Goal: Information Seeking & Learning: Learn about a topic

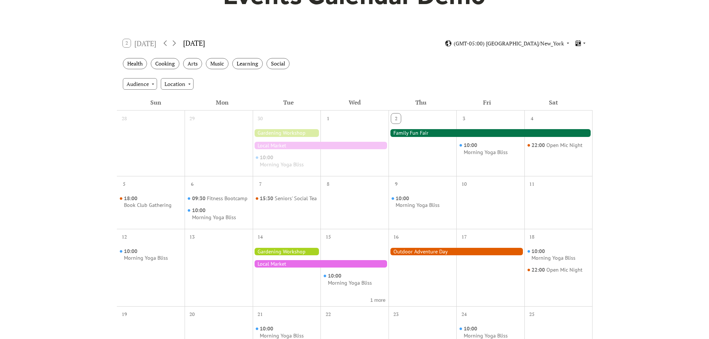
scroll to position [112, 0]
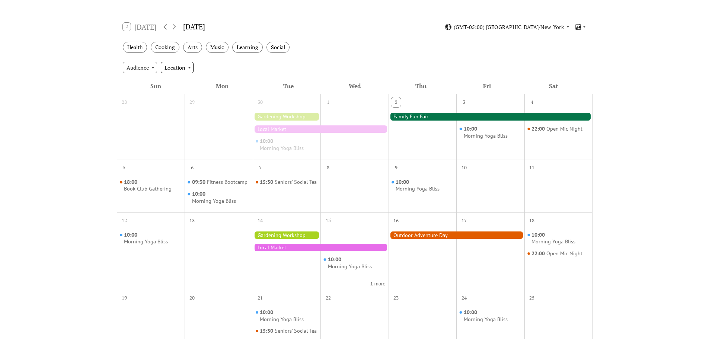
click at [185, 70] on div "Location" at bounding box center [177, 67] width 33 height 11
click at [178, 89] on span "Outdoor" at bounding box center [176, 90] width 20 height 8
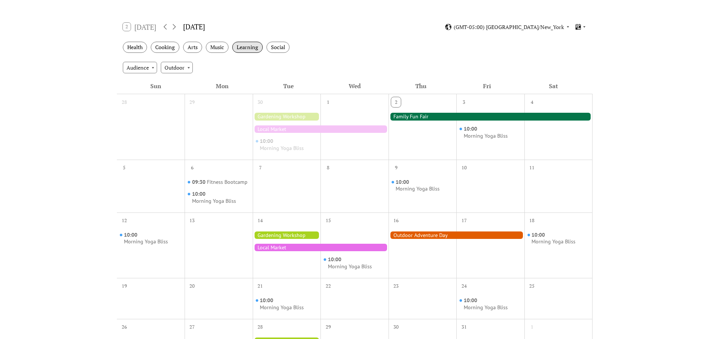
click at [250, 48] on div "Learning" at bounding box center [247, 48] width 31 height 12
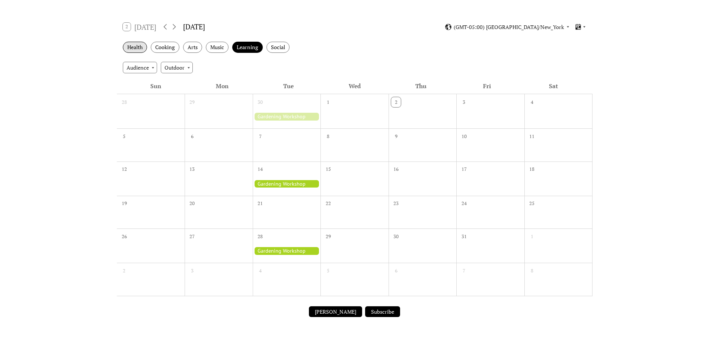
click at [144, 48] on div "Health" at bounding box center [135, 48] width 24 height 12
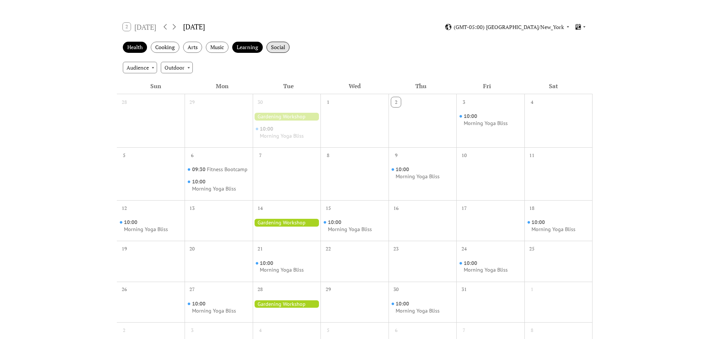
click at [287, 47] on div "Social" at bounding box center [278, 48] width 23 height 12
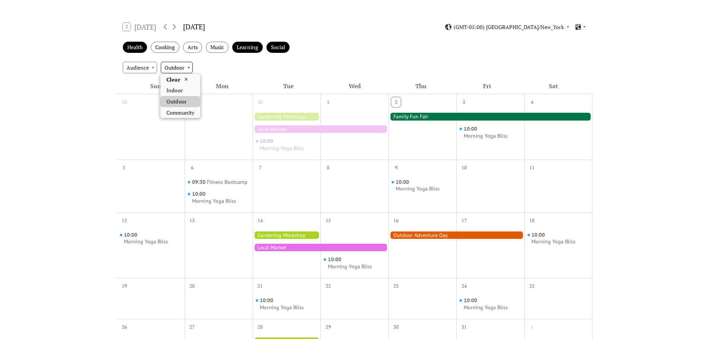
click at [172, 66] on div "Outdoor" at bounding box center [177, 67] width 32 height 11
click at [146, 67] on div "Audience" at bounding box center [140, 67] width 34 height 11
click at [141, 92] on span "Family" at bounding box center [137, 90] width 16 height 8
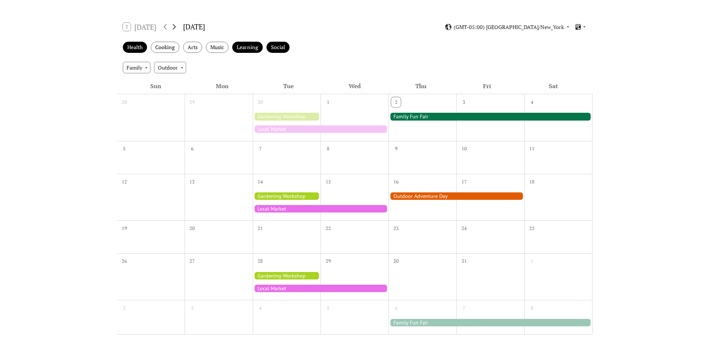
click at [175, 28] on icon at bounding box center [174, 26] width 9 height 9
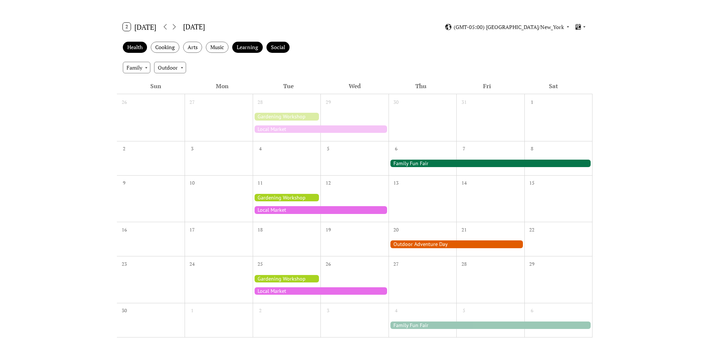
click at [136, 27] on button "2 [DATE]" at bounding box center [139, 27] width 39 height 12
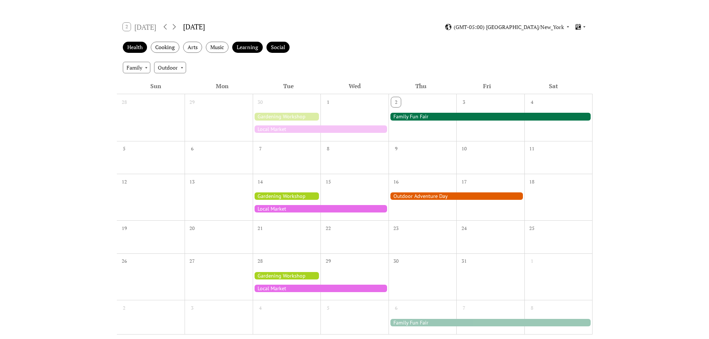
click at [140, 28] on div "2 [DATE]" at bounding box center [140, 27] width 34 height 8
click at [175, 25] on icon at bounding box center [174, 27] width 3 height 6
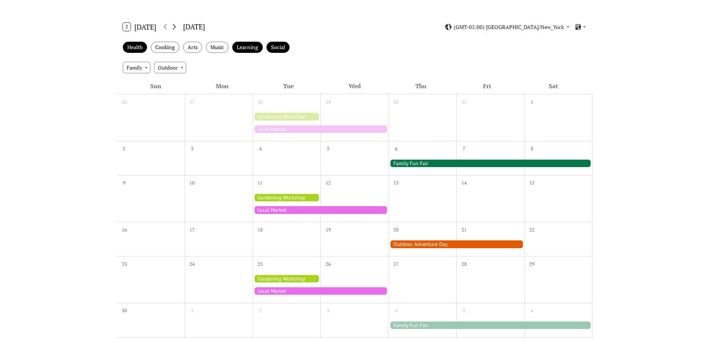
click at [175, 25] on icon at bounding box center [174, 27] width 3 height 6
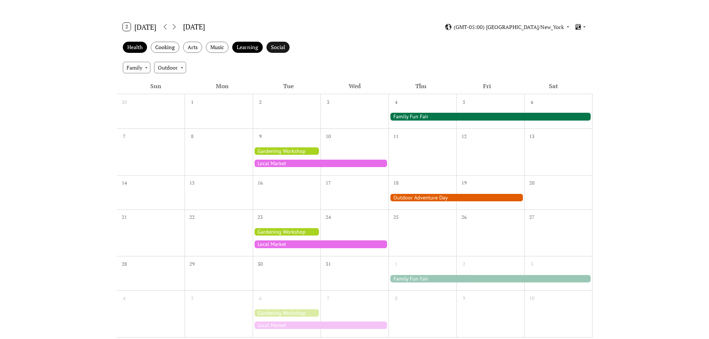
click at [287, 48] on div "Social" at bounding box center [278, 48] width 23 height 12
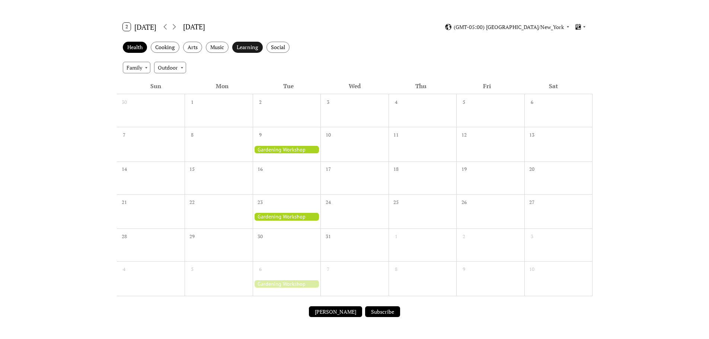
click at [249, 47] on div "Learning" at bounding box center [247, 48] width 31 height 12
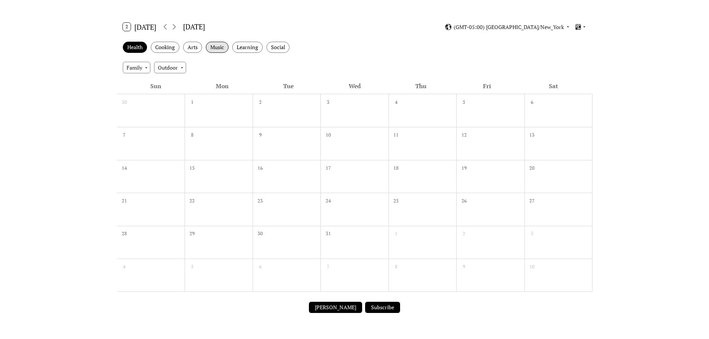
click at [209, 43] on div "Music" at bounding box center [217, 48] width 23 height 12
click at [198, 44] on div "Arts" at bounding box center [192, 48] width 19 height 12
click at [158, 49] on div "Cooking" at bounding box center [165, 48] width 29 height 12
click at [132, 69] on div "Family" at bounding box center [137, 67] width 28 height 11
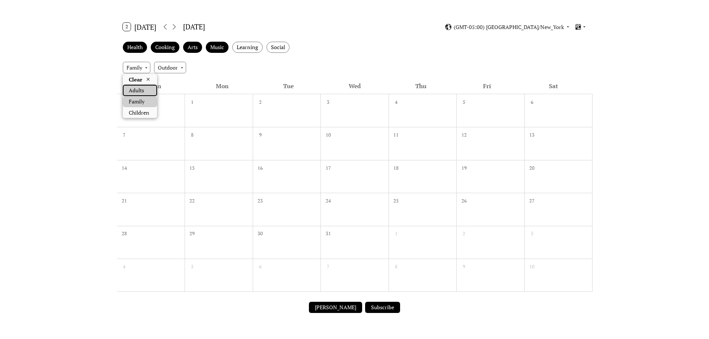
click at [141, 86] on div "Adults" at bounding box center [140, 90] width 34 height 11
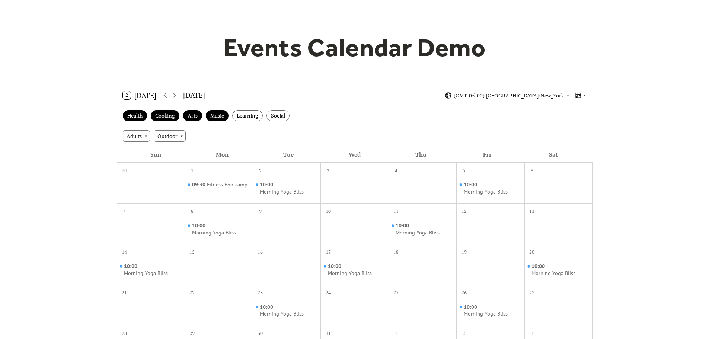
scroll to position [0, 0]
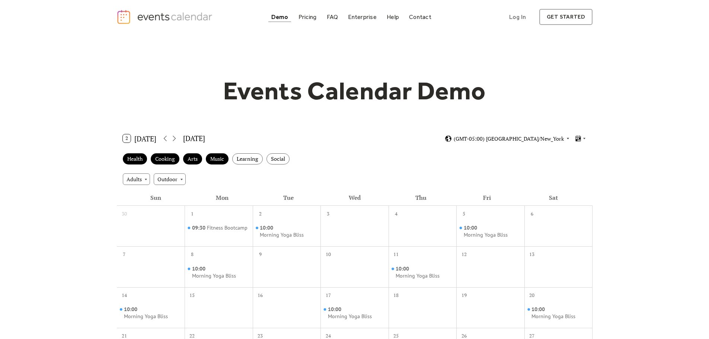
click at [543, 137] on span "(GMT-05:00) [GEOGRAPHIC_DATA]/New_York" at bounding box center [509, 138] width 110 height 5
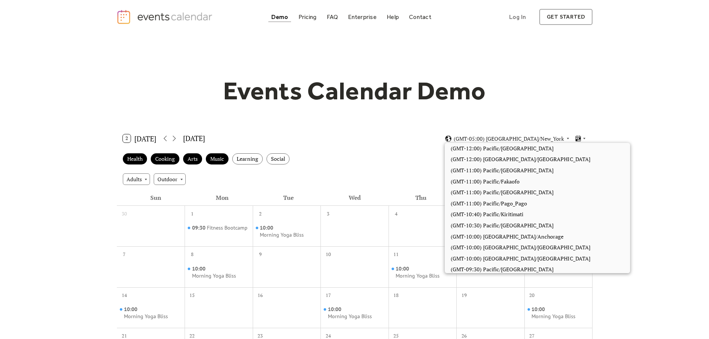
scroll to position [496, 0]
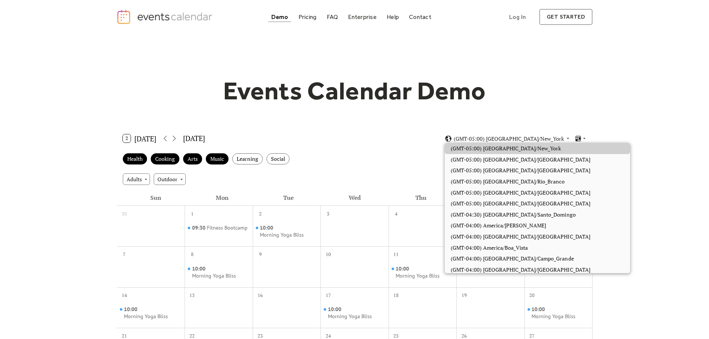
click at [575, 140] on div "(GMT-05:00) [GEOGRAPHIC_DATA]/New_York" at bounding box center [516, 138] width 142 height 7
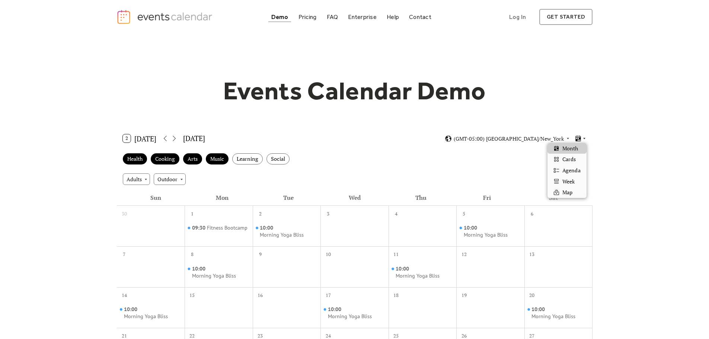
click at [576, 140] on icon at bounding box center [578, 139] width 5 height 6
click at [574, 162] on span "Cards" at bounding box center [569, 159] width 13 height 8
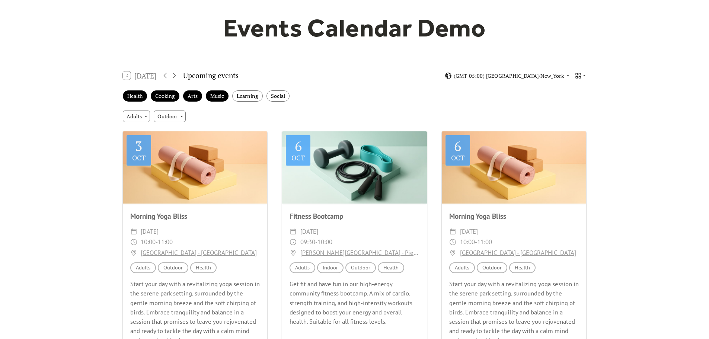
scroll to position [0, 0]
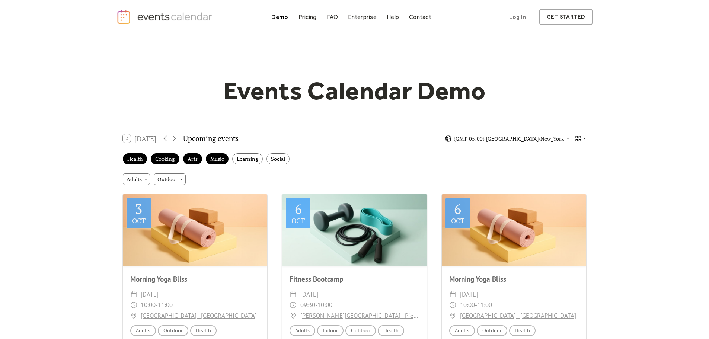
click at [578, 140] on icon at bounding box center [578, 138] width 7 height 7
click at [579, 175] on div "Agenda" at bounding box center [567, 170] width 39 height 11
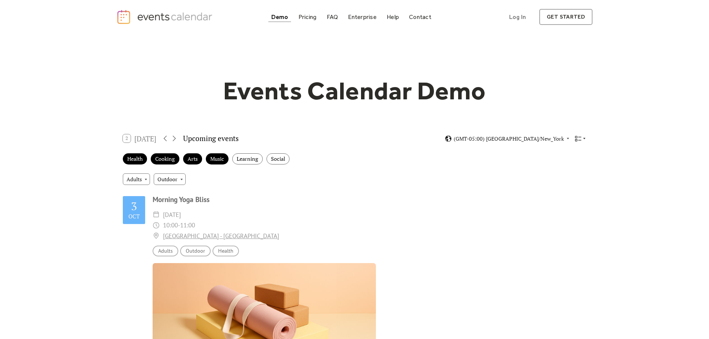
click at [581, 139] on icon at bounding box center [578, 138] width 7 height 7
click at [568, 192] on span "Map" at bounding box center [568, 192] width 10 height 8
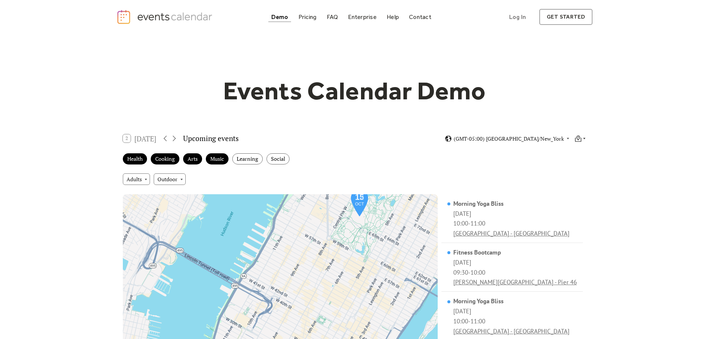
click at [578, 138] on icon at bounding box center [578, 138] width 7 height 7
click at [568, 178] on span "Week" at bounding box center [569, 182] width 12 height 8
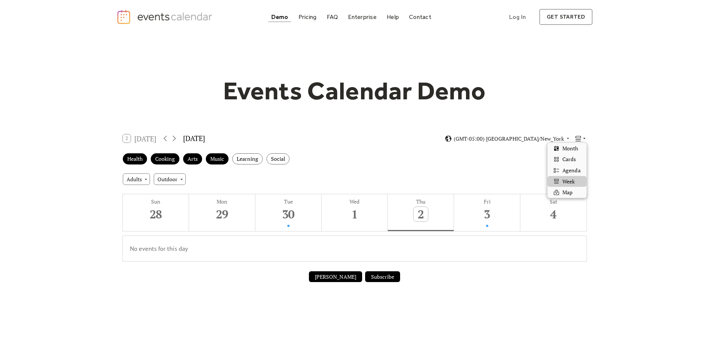
click at [582, 140] on icon at bounding box center [578, 138] width 7 height 7
click at [572, 170] on span "Agenda" at bounding box center [572, 170] width 18 height 8
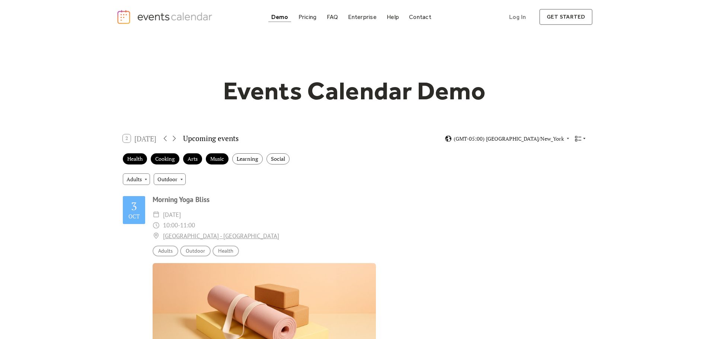
click at [581, 140] on icon at bounding box center [579, 138] width 6 height 5
click at [578, 159] on div "Cards" at bounding box center [567, 159] width 39 height 11
